Goal: Navigation & Orientation: Find specific page/section

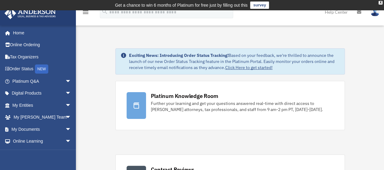
click at [237, 66] on link "Click Here to get started!" at bounding box center [248, 67] width 47 height 5
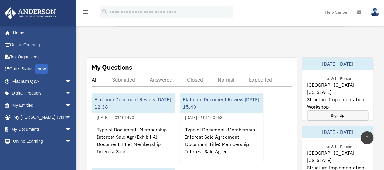
scroll to position [322, 0]
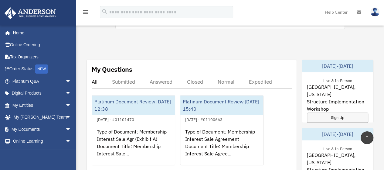
click at [119, 81] on div "Submitted" at bounding box center [123, 82] width 23 height 6
click at [165, 80] on div "Answered" at bounding box center [161, 82] width 23 height 6
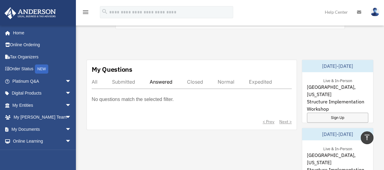
click at [200, 80] on div "Closed" at bounding box center [195, 82] width 16 height 6
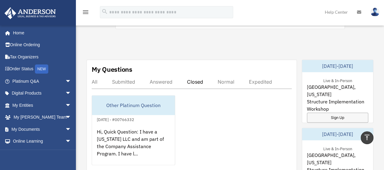
click at [228, 80] on div "Normal" at bounding box center [226, 82] width 17 height 6
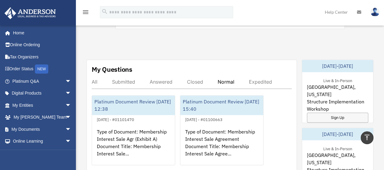
click at [260, 79] on div "Expedited" at bounding box center [260, 82] width 23 height 6
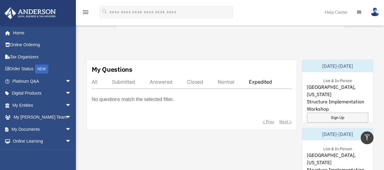
click at [95, 82] on div "All" at bounding box center [95, 82] width 6 height 6
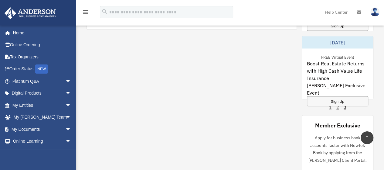
scroll to position [550, 0]
click at [352, 96] on div "Sign Up" at bounding box center [337, 101] width 61 height 10
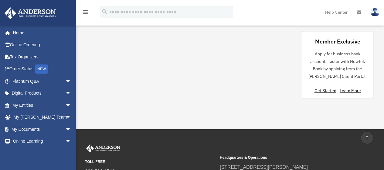
scroll to position [636, 0]
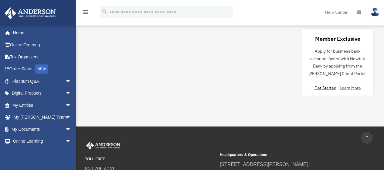
click at [342, 87] on link "Learn More" at bounding box center [350, 87] width 21 height 5
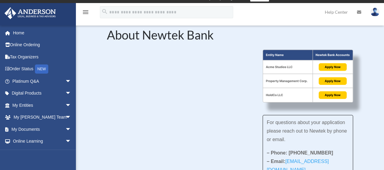
scroll to position [4, 0]
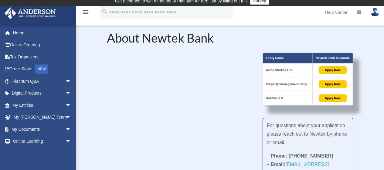
click at [246, 148] on div "For questions about your application please reach out to Newtek by phone or ema…" at bounding box center [230, 136] width 247 height 166
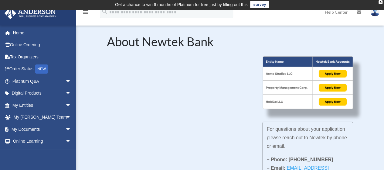
scroll to position [1, 0]
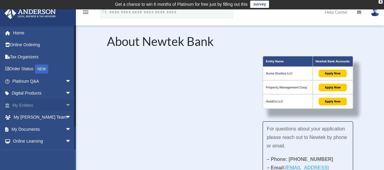
click at [65, 105] on span "arrow_drop_down" at bounding box center [71, 105] width 12 height 12
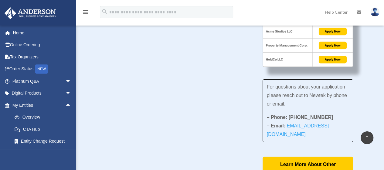
scroll to position [0, 0]
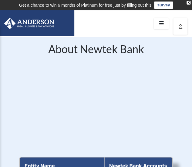
click at [27, 48] on h2 "About Newtek Bank" at bounding box center [96, 50] width 154 height 14
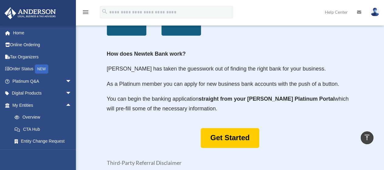
scroll to position [294, 0]
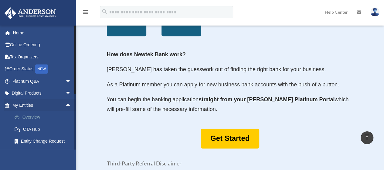
click at [54, 117] on link "Overview" at bounding box center [45, 117] width 72 height 12
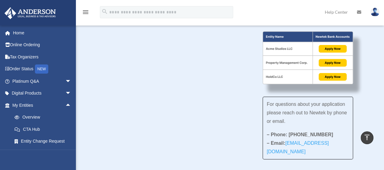
scroll to position [0, 0]
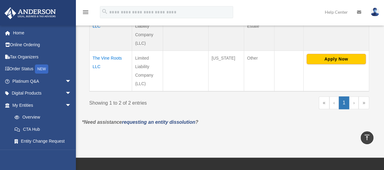
scroll to position [184, 0]
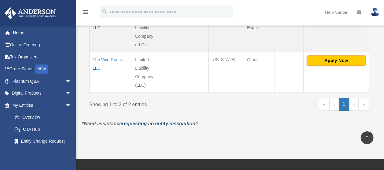
click at [131, 119] on p "*Need assistance requesting an entity dissolution ?" at bounding box center [229, 123] width 304 height 9
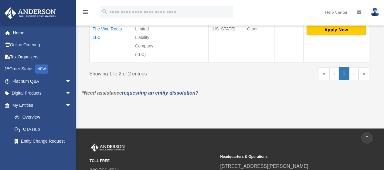
scroll to position [215, 0]
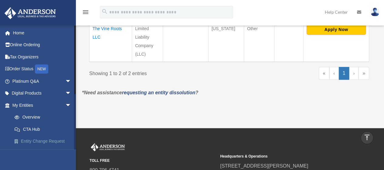
click at [58, 140] on link "Entity Change Request" at bounding box center [45, 141] width 72 height 12
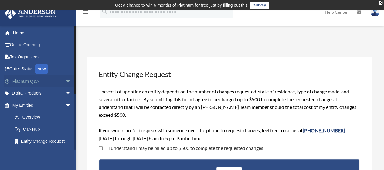
click at [38, 82] on link "Platinum Q&A arrow_drop_down" at bounding box center [42, 81] width 76 height 12
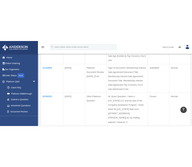
scroll to position [132, 0]
